Goal: Task Accomplishment & Management: Manage account settings

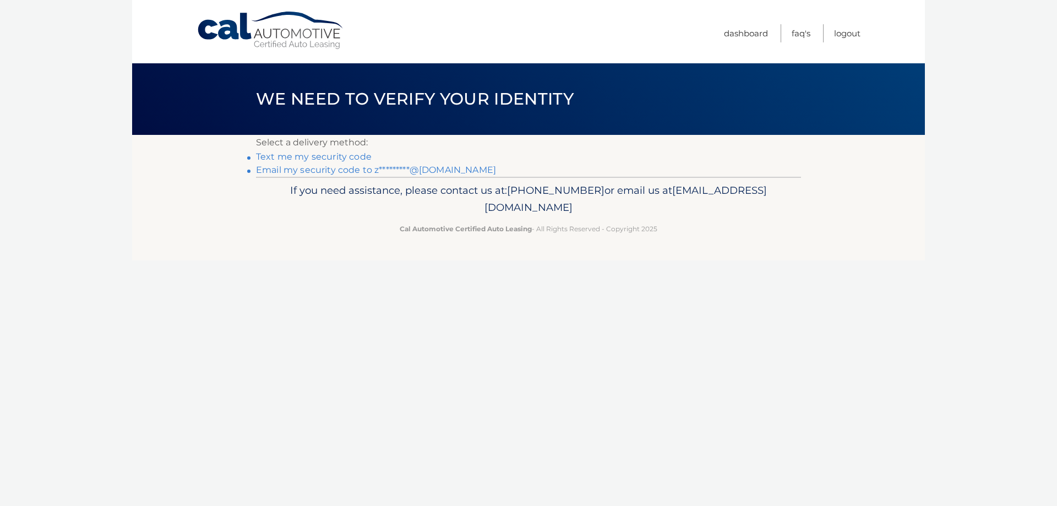
click at [318, 158] on link "Text me my security code" at bounding box center [314, 156] width 116 height 10
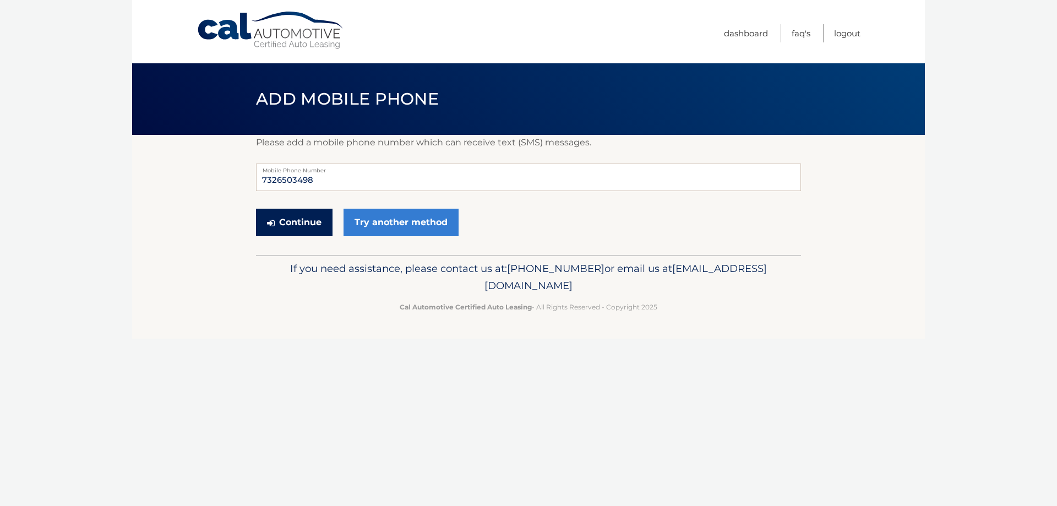
click at [310, 224] on button "Continue" at bounding box center [294, 223] width 77 height 28
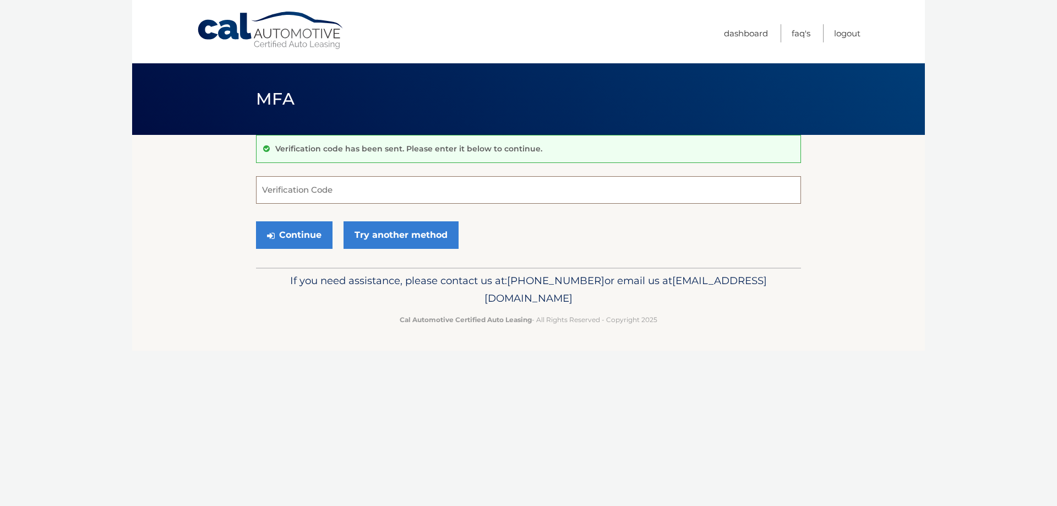
click at [341, 189] on input "Verification Code" at bounding box center [528, 190] width 545 height 28
click at [387, 232] on link "Try another method" at bounding box center [401, 235] width 115 height 28
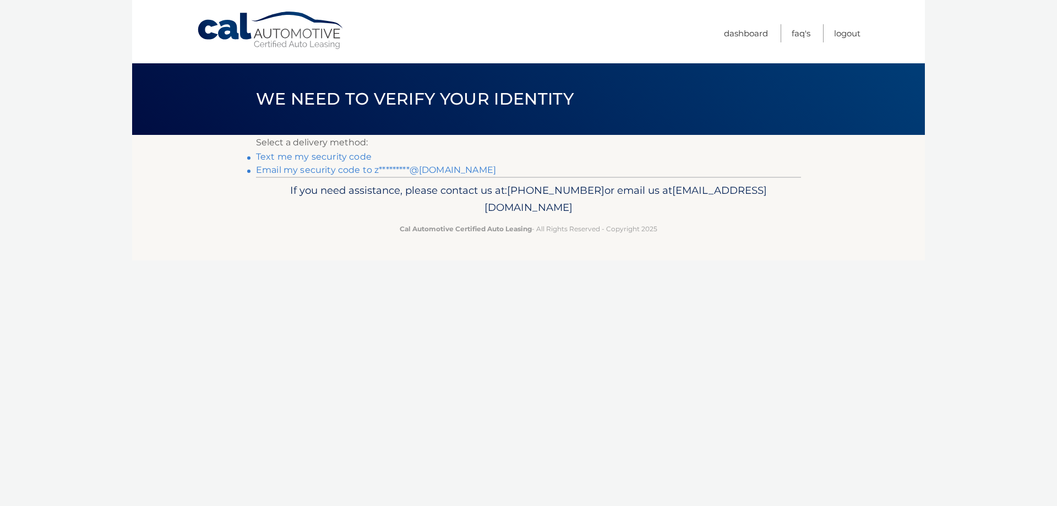
click at [304, 172] on link "Email my security code to z*********@[DOMAIN_NAME]" at bounding box center [376, 170] width 240 height 10
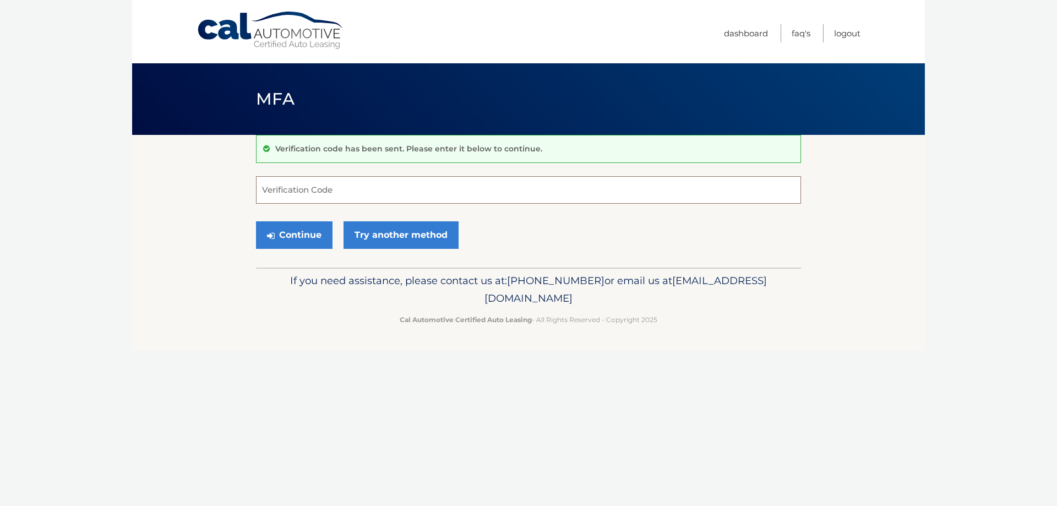
click at [347, 191] on input "Verification Code" at bounding box center [528, 190] width 545 height 28
click at [306, 236] on button "Continue" at bounding box center [294, 235] width 77 height 28
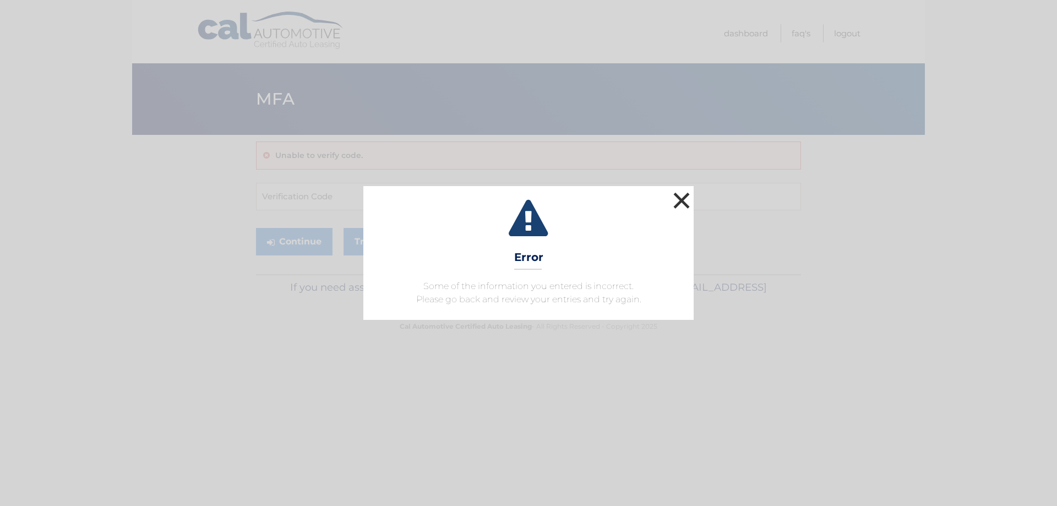
click at [683, 205] on button "×" at bounding box center [682, 200] width 22 height 22
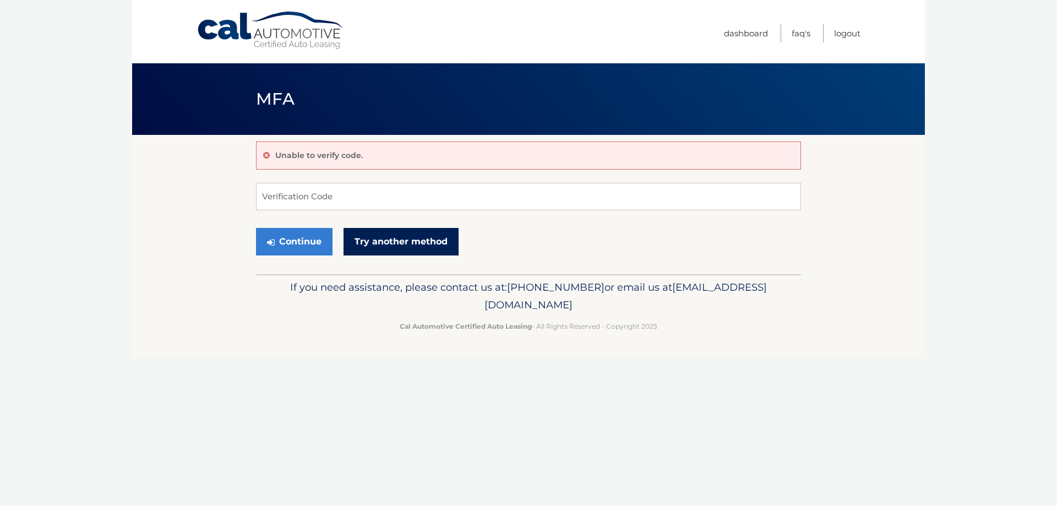
click at [421, 235] on link "Try another method" at bounding box center [401, 242] width 115 height 28
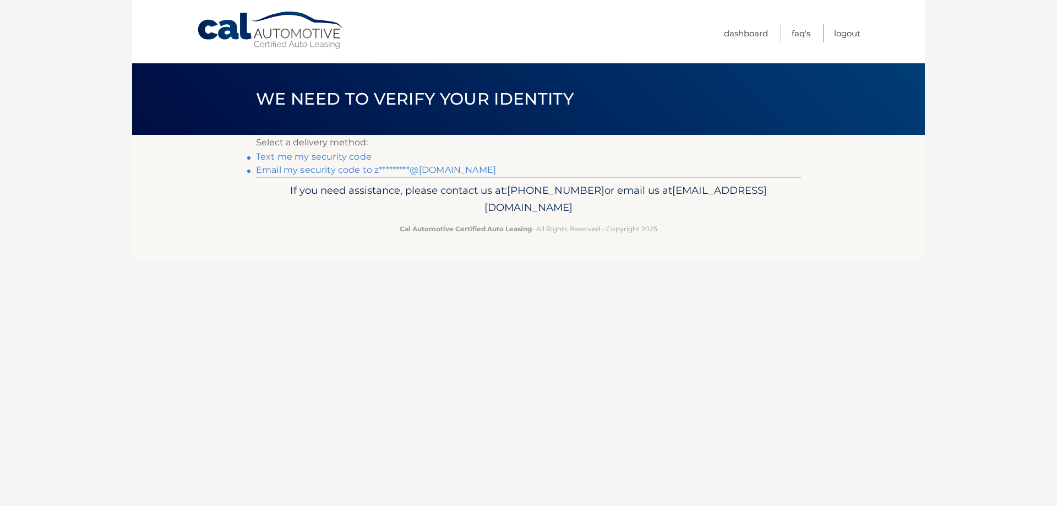
click at [312, 171] on link "Email my security code to z*********@[DOMAIN_NAME]" at bounding box center [376, 170] width 240 height 10
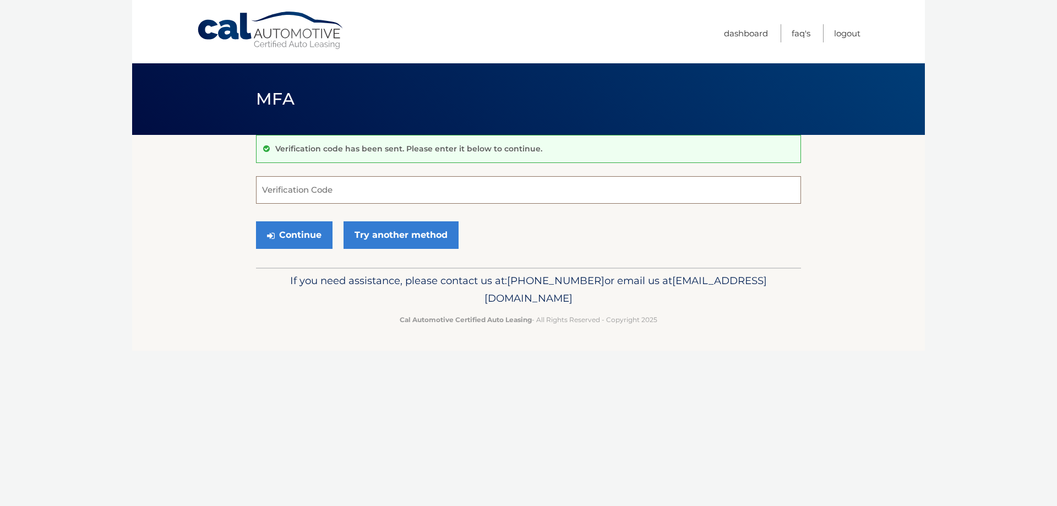
click at [354, 189] on input "Verification Code" at bounding box center [528, 190] width 545 height 28
type input "767635"
click at [306, 232] on button "Continue" at bounding box center [294, 235] width 77 height 28
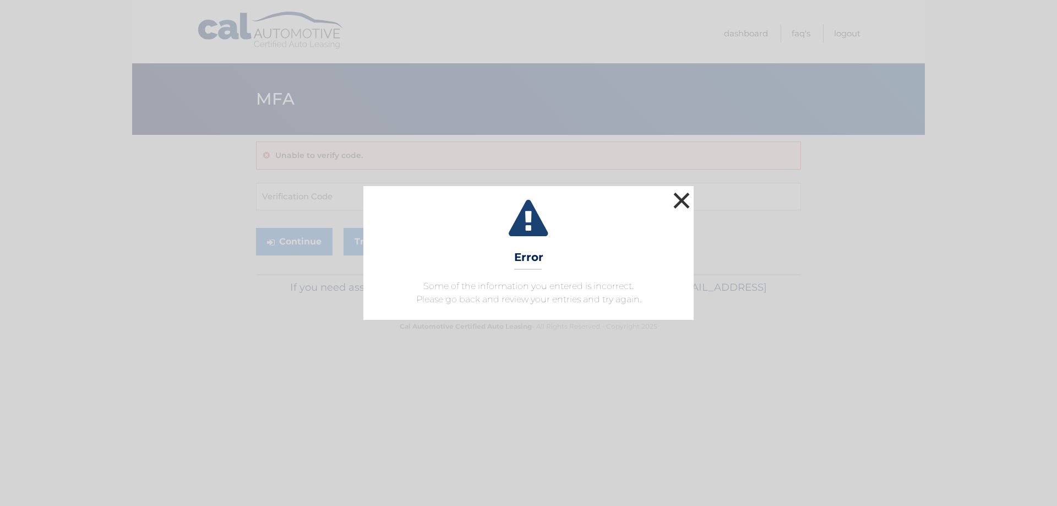
click at [682, 202] on button "×" at bounding box center [682, 200] width 22 height 22
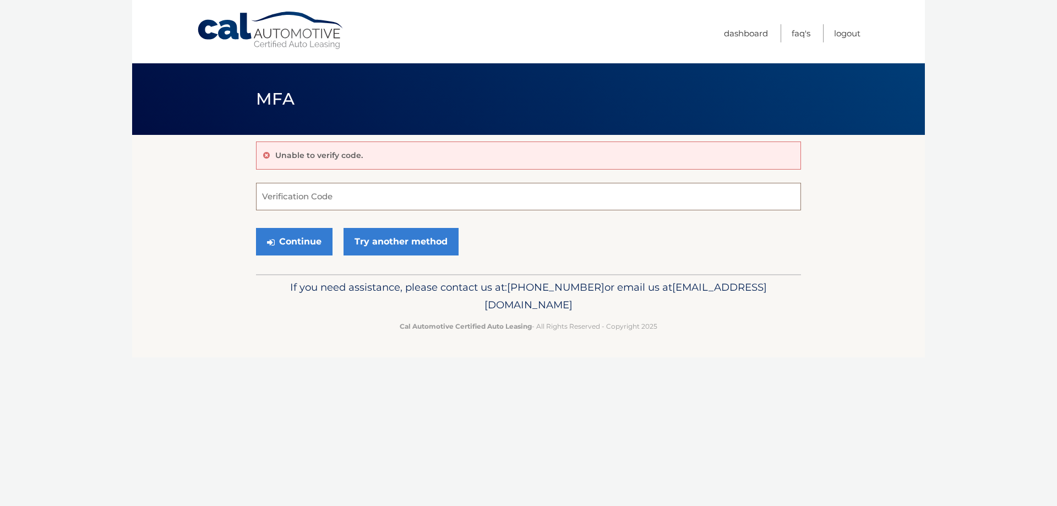
click at [352, 203] on input "Verification Code" at bounding box center [528, 197] width 545 height 28
click at [352, 199] on input "Verification Code" at bounding box center [528, 197] width 545 height 28
type input "767635"
click at [302, 243] on button "Continue" at bounding box center [294, 242] width 77 height 28
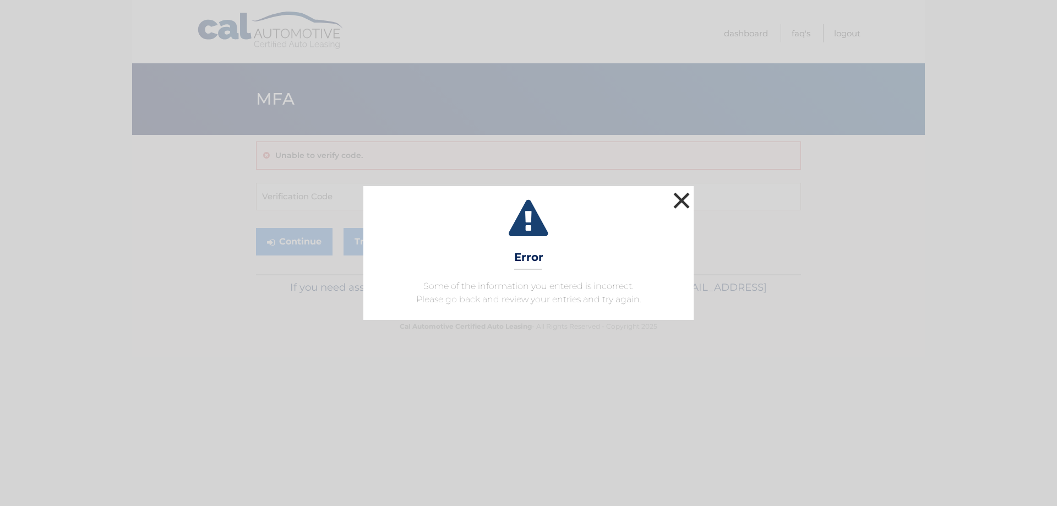
click at [690, 197] on button "×" at bounding box center [682, 200] width 22 height 22
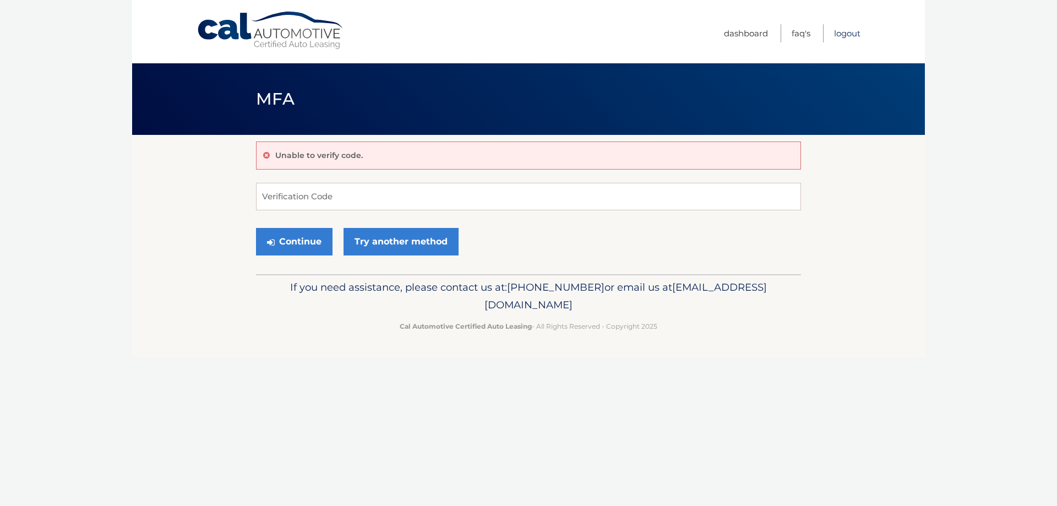
click at [843, 34] on link "Logout" at bounding box center [847, 33] width 26 height 18
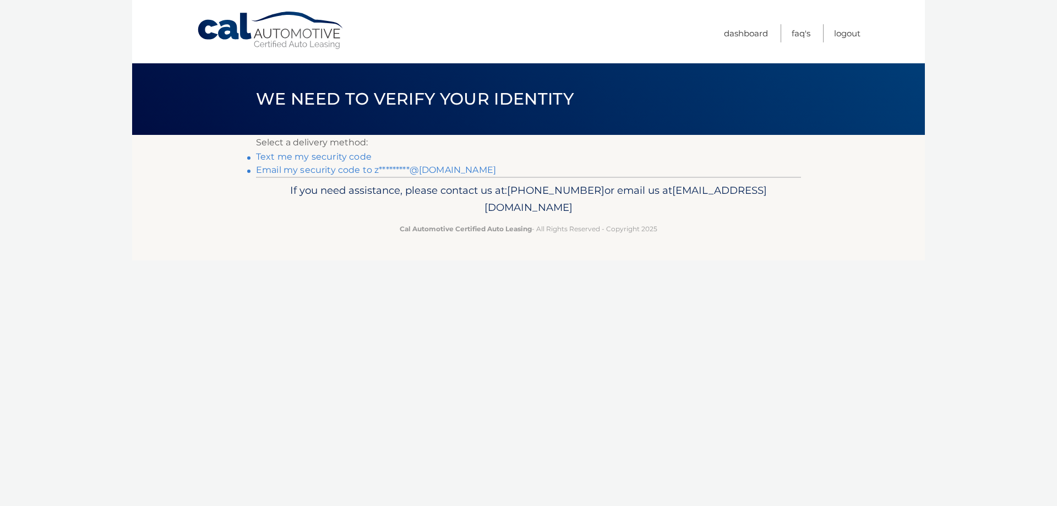
click at [327, 166] on link "Email my security code to z*********@aol.com" at bounding box center [376, 170] width 240 height 10
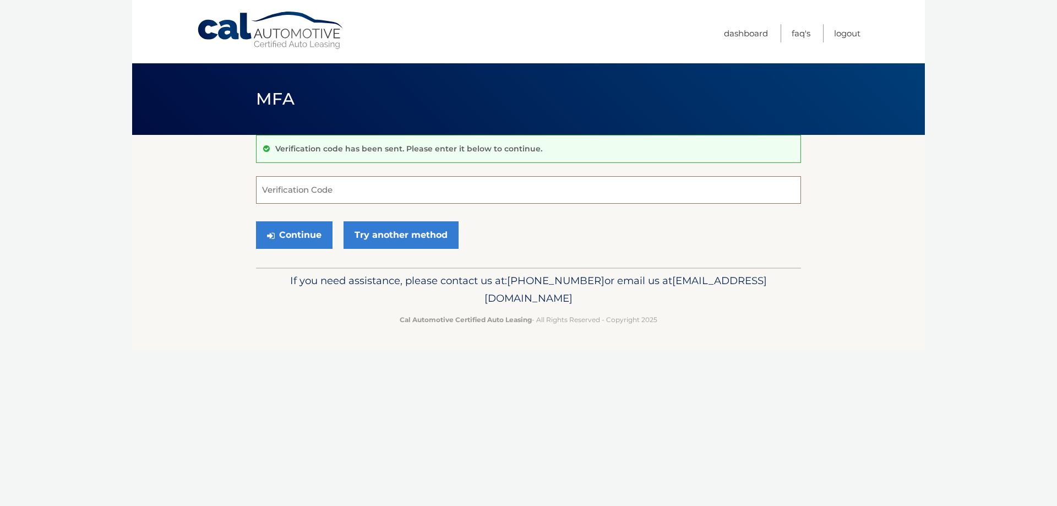
click at [342, 182] on input "Verification Code" at bounding box center [528, 190] width 545 height 28
type input "767635"
click at [256, 221] on button "Continue" at bounding box center [294, 235] width 77 height 28
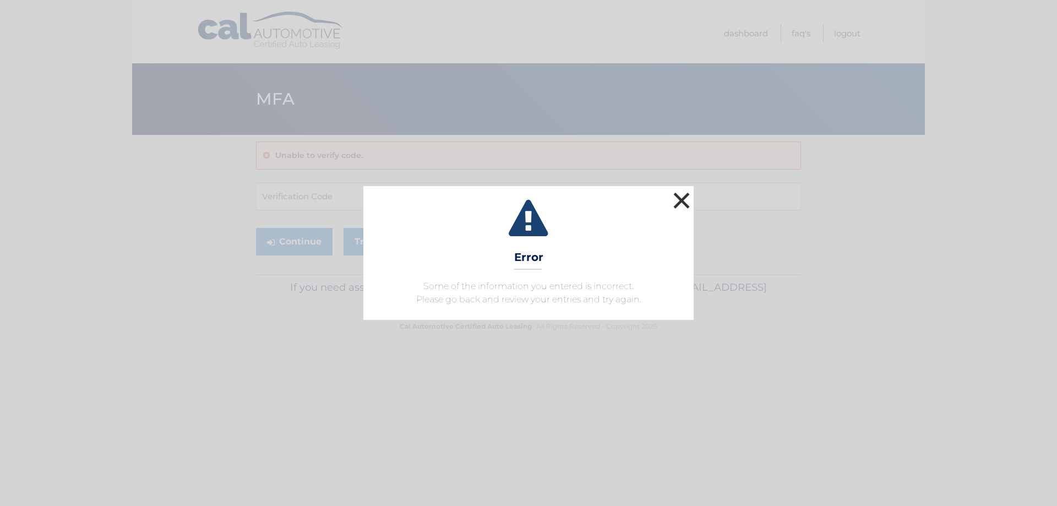
click at [674, 200] on button "×" at bounding box center [682, 200] width 22 height 22
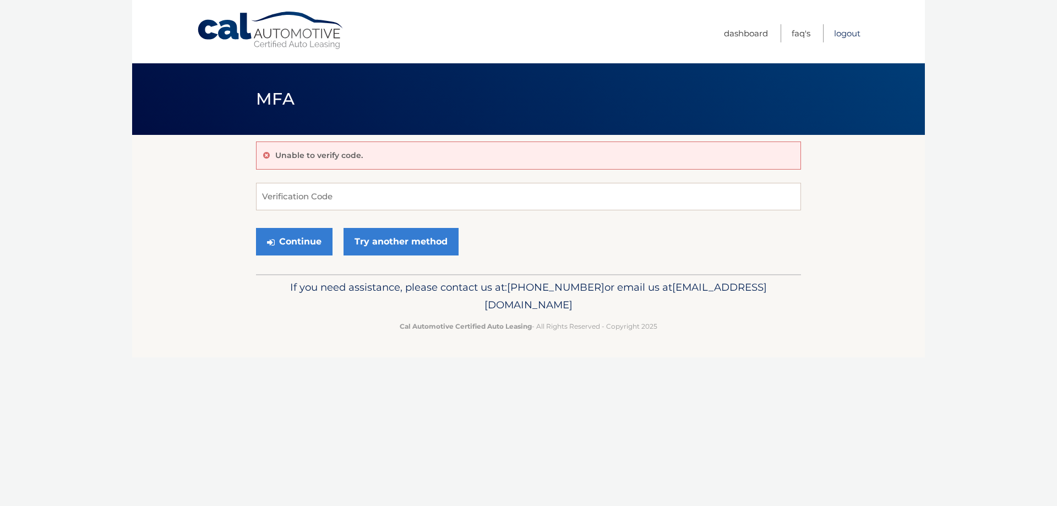
click at [850, 34] on link "Logout" at bounding box center [847, 33] width 26 height 18
